Goal: Task Accomplishment & Management: Use online tool/utility

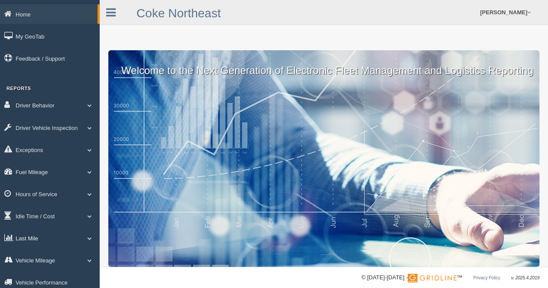
click at [89, 238] on span at bounding box center [89, 238] width 11 height 4
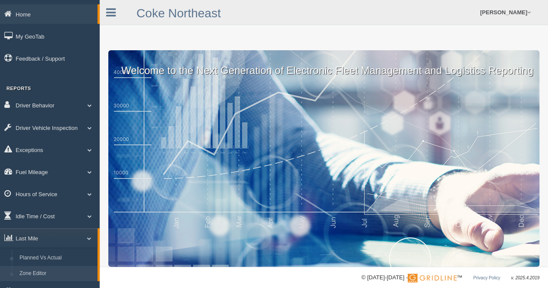
click at [56, 274] on link "Zone Editor" at bounding box center [57, 274] width 82 height 16
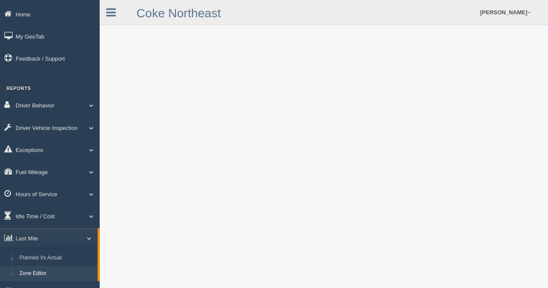
scroll to position [57, 0]
